Goal: Transaction & Acquisition: Purchase product/service

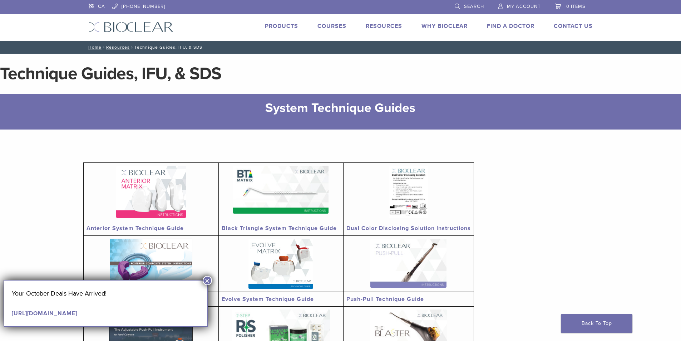
click at [285, 26] on link "Products" at bounding box center [281, 26] width 33 height 7
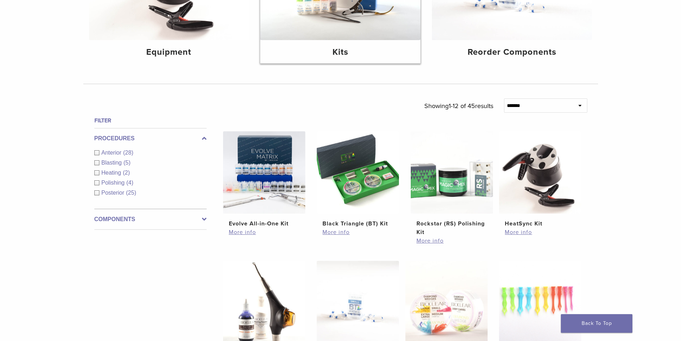
scroll to position [179, 0]
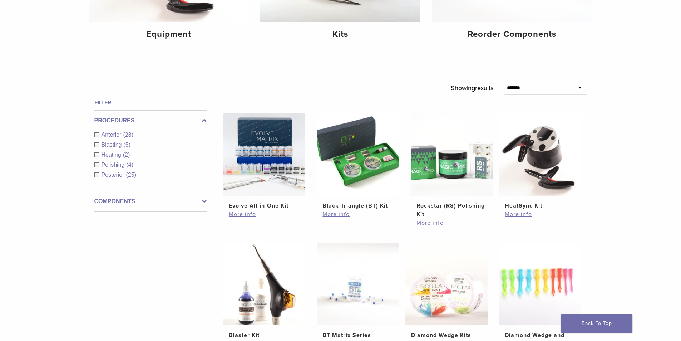
click at [96, 148] on div "Blasting (5)" at bounding box center [150, 145] width 112 height 9
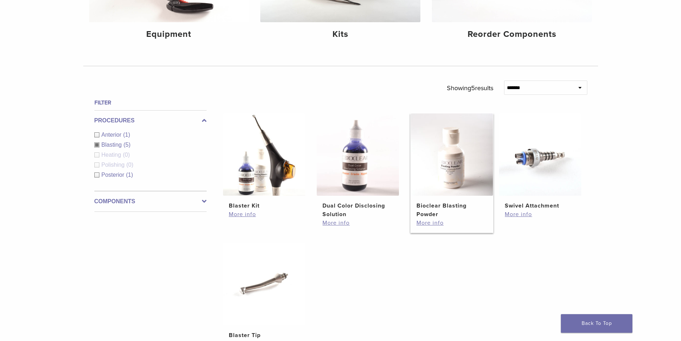
click at [446, 181] on img at bounding box center [452, 154] width 82 height 82
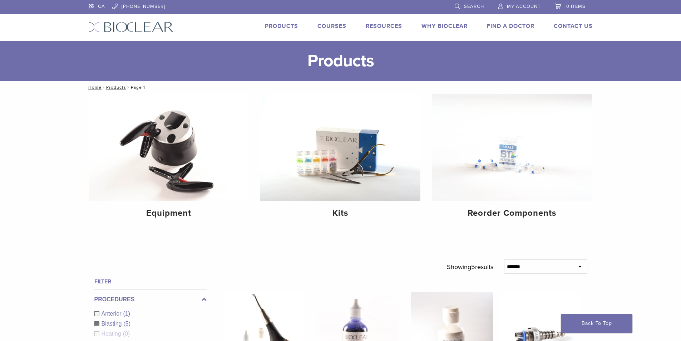
scroll to position [179, 0]
